Goal: Information Seeking & Learning: Understand process/instructions

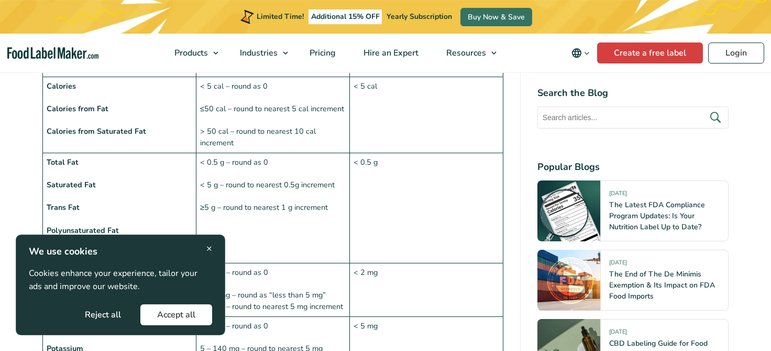
scroll to position [896, 0]
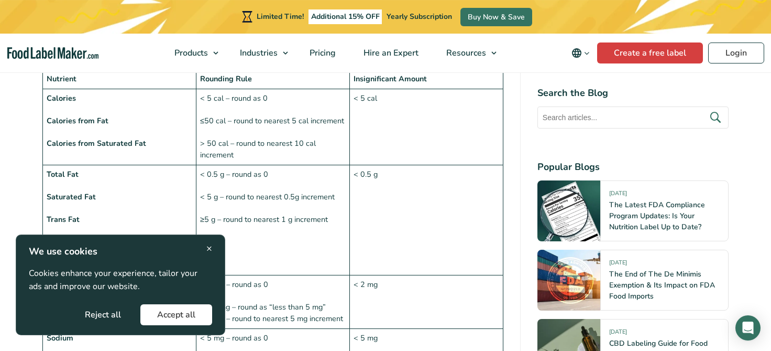
click at [192, 319] on button "Accept all" at bounding box center [176, 314] width 72 height 21
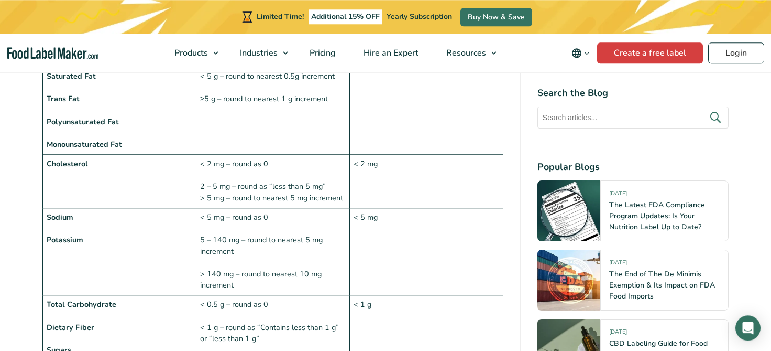
scroll to position [1041, 0]
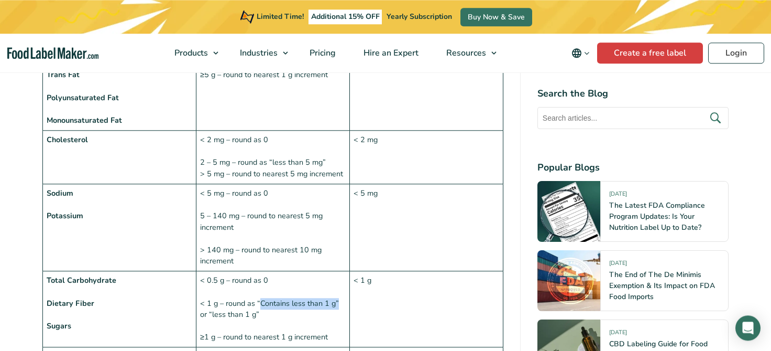
drag, startPoint x: 260, startPoint y: 278, endPoint x: 336, endPoint y: 272, distance: 76.2
click at [336, 272] on td "< 0.5 g – round as 0 < 1 g – round as “Contains less than 1 g” or “less than 1 …" at bounding box center [273, 309] width 154 height 76
click at [329, 276] on td "< 0.5 g – round as 0 < 1 g – round as “Contains less than 1 g” or “less than 1 …" at bounding box center [273, 309] width 154 height 76
drag, startPoint x: 260, startPoint y: 277, endPoint x: 334, endPoint y: 275, distance: 73.4
click at [334, 275] on td "< 0.5 g – round as 0 < 1 g – round as “Contains less than 1 g” or “less than 1 …" at bounding box center [273, 309] width 154 height 76
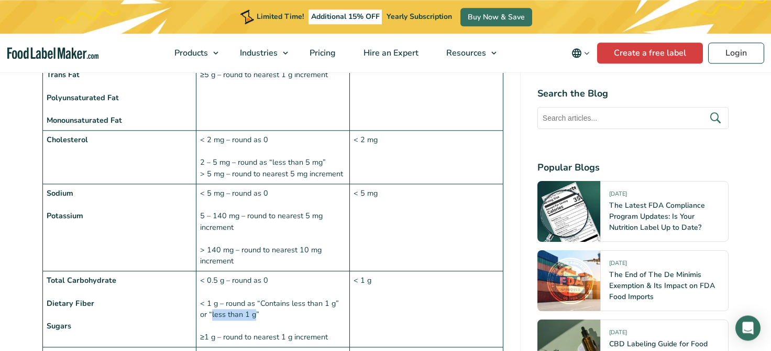
drag, startPoint x: 212, startPoint y: 288, endPoint x: 256, endPoint y: 290, distance: 44.1
click at [256, 290] on td "< 0.5 g – round as 0 < 1 g – round as “Contains less than 1 g” or “less than 1 …" at bounding box center [273, 309] width 154 height 76
copy td "less than 1 g"
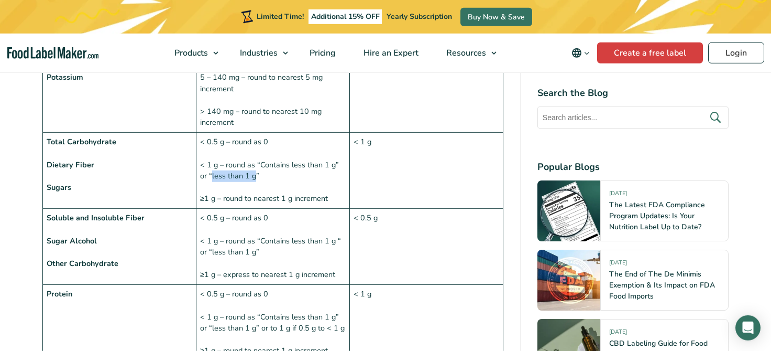
scroll to position [1240, 0]
